Goal: Information Seeking & Learning: Learn about a topic

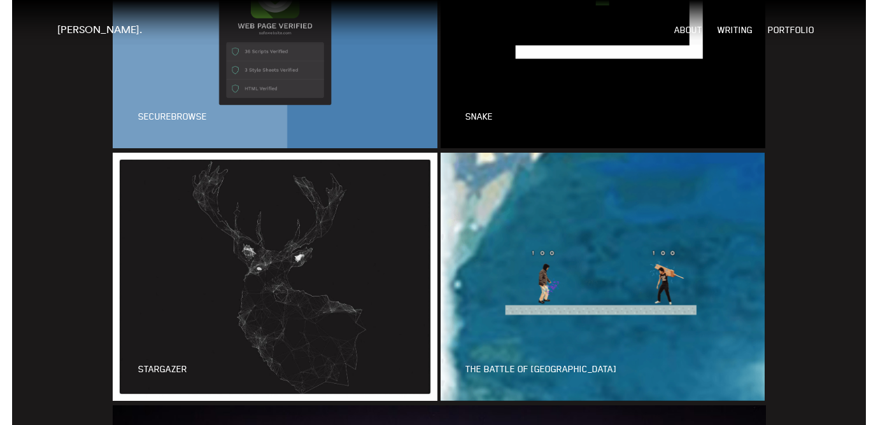
scroll to position [1989, 0]
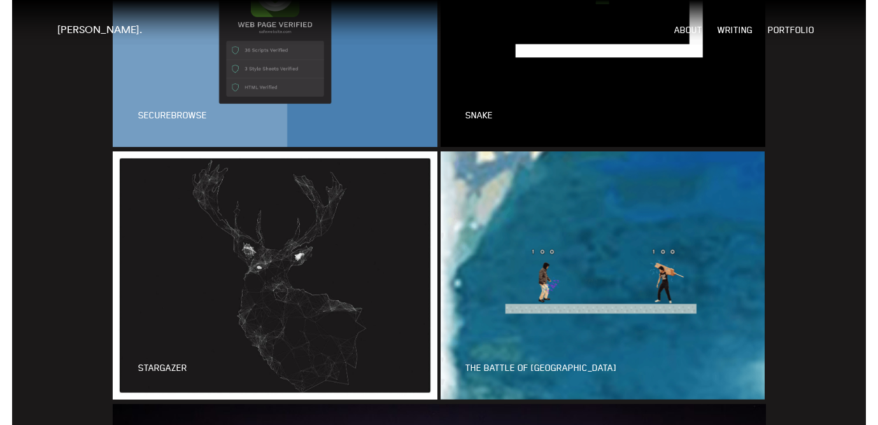
click at [337, 258] on link at bounding box center [274, 276] width 327 height 248
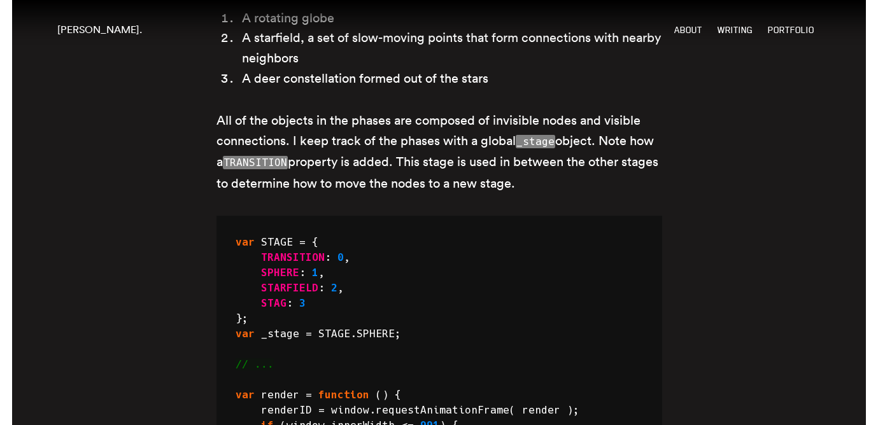
scroll to position [1189, 0]
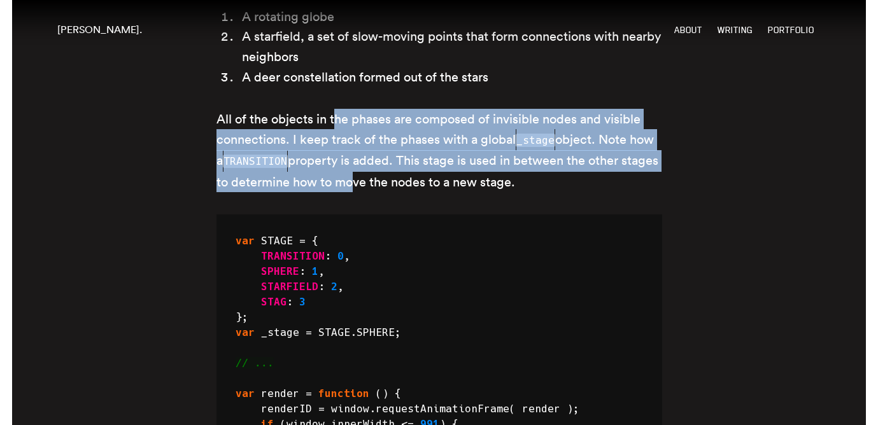
drag, startPoint x: 337, startPoint y: 121, endPoint x: 386, endPoint y: 185, distance: 80.5
click at [386, 185] on p "All of the objects in the phases are composed of invisible nodes and visible co…" at bounding box center [439, 150] width 446 height 83
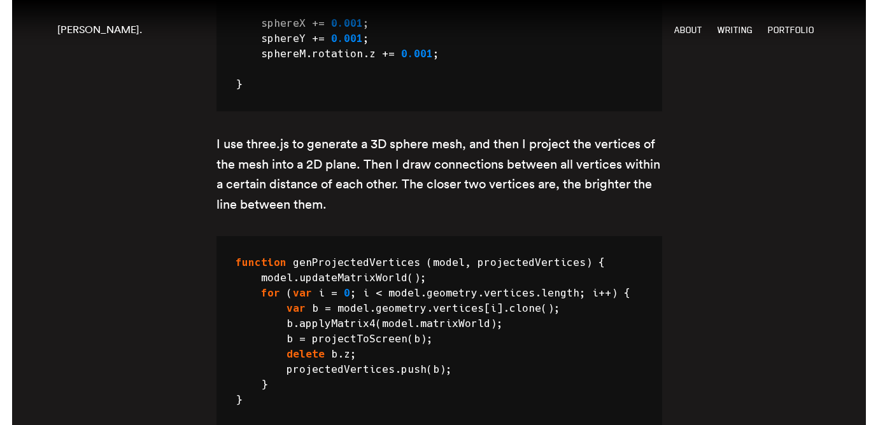
scroll to position [2988, 0]
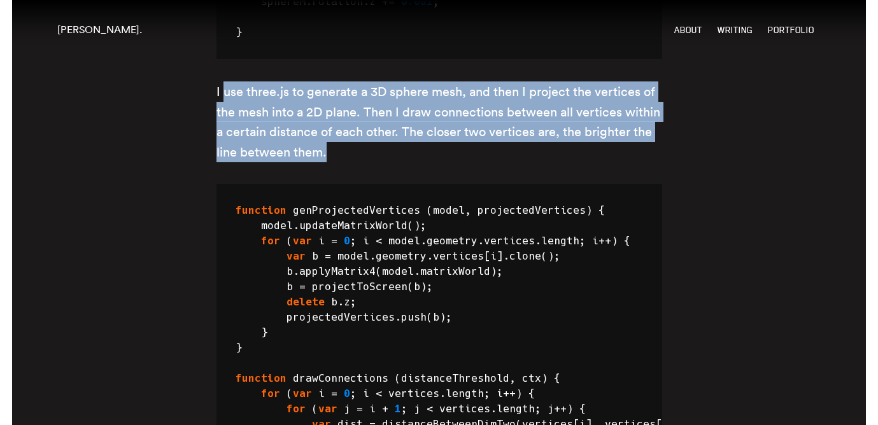
drag, startPoint x: 225, startPoint y: 86, endPoint x: 336, endPoint y: 145, distance: 125.9
click at [336, 145] on p "I use three.js to generate a 3D sphere mesh, and then I project the vertices of…" at bounding box center [439, 121] width 446 height 80
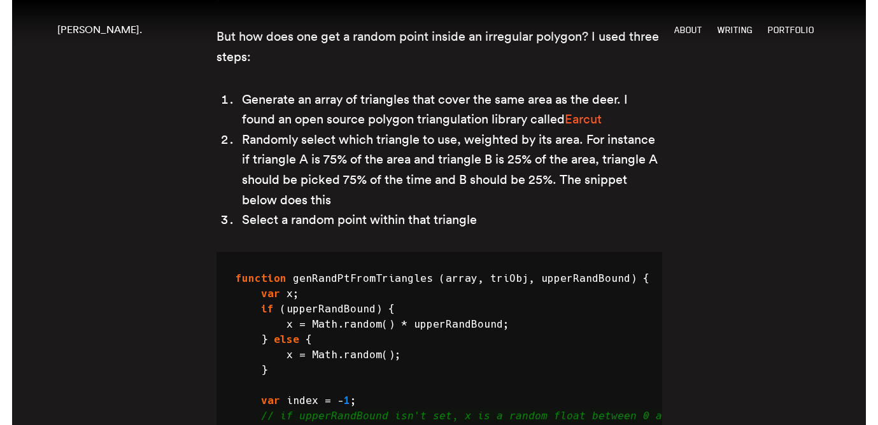
scroll to position [5737, 0]
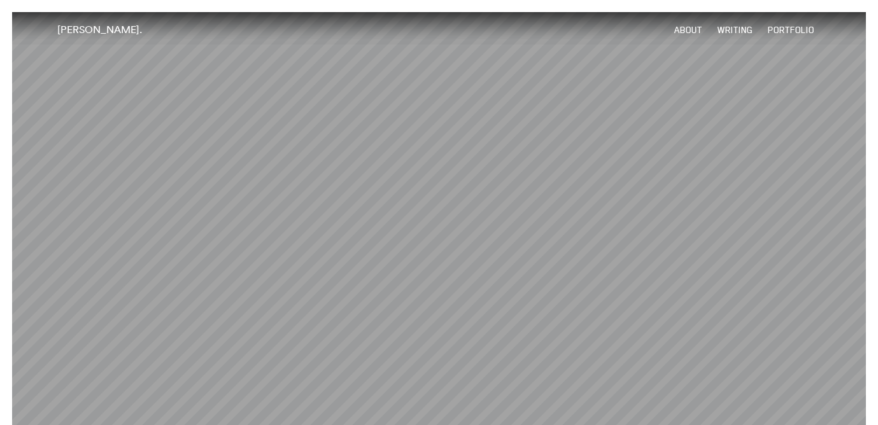
scroll to position [1989, 0]
